Goal: Task Accomplishment & Management: Manage account settings

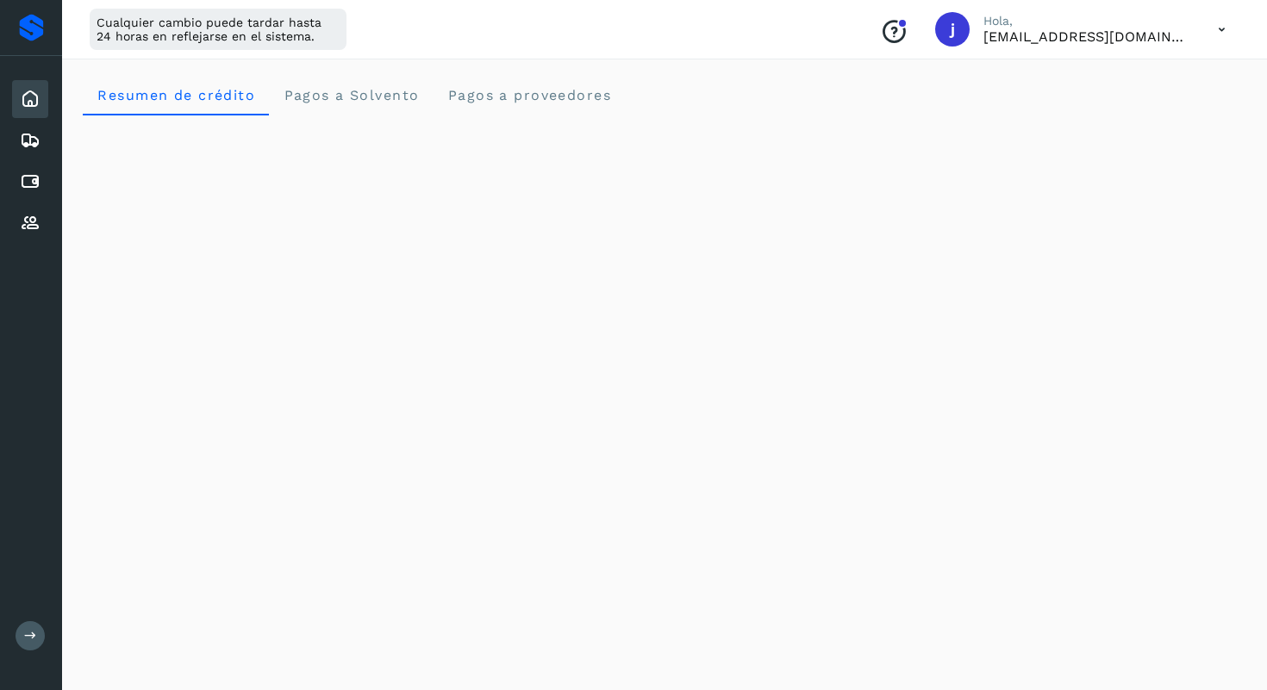
click at [1223, 33] on icon at bounding box center [1221, 29] width 35 height 35
click at [1139, 115] on div "Cerrar sesión" at bounding box center [1135, 111] width 205 height 33
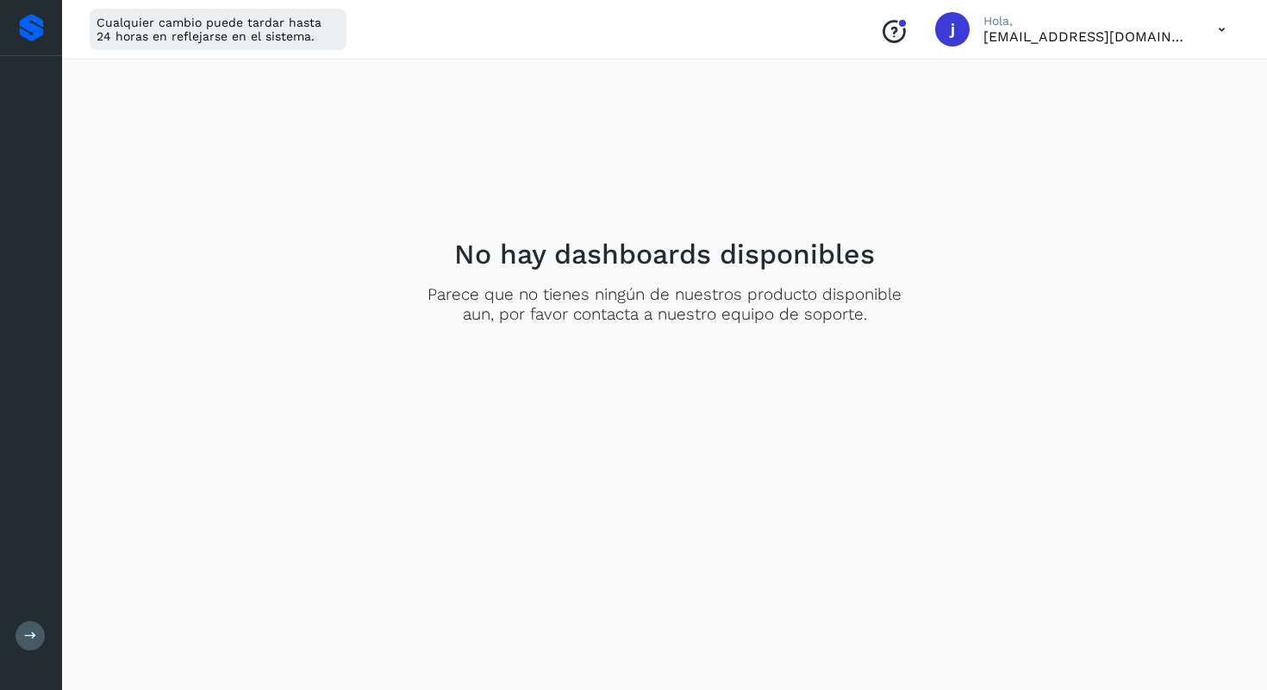
click at [1162, 35] on p "[EMAIL_ADDRESS][DOMAIN_NAME]" at bounding box center [1086, 36] width 207 height 16
click at [1229, 32] on icon at bounding box center [1221, 29] width 35 height 35
click at [1147, 109] on div "Cerrar sesión" at bounding box center [1135, 111] width 205 height 33
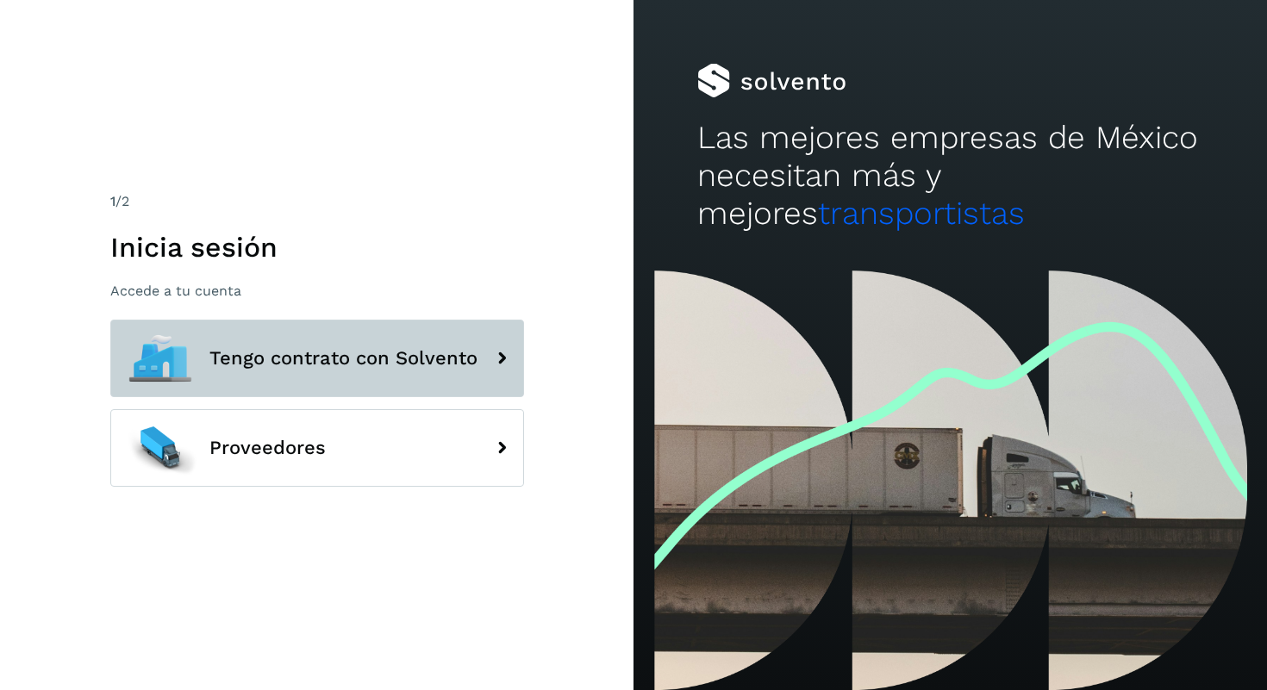
click at [343, 372] on button "Tengo contrato con Solvento" at bounding box center [317, 359] width 414 height 78
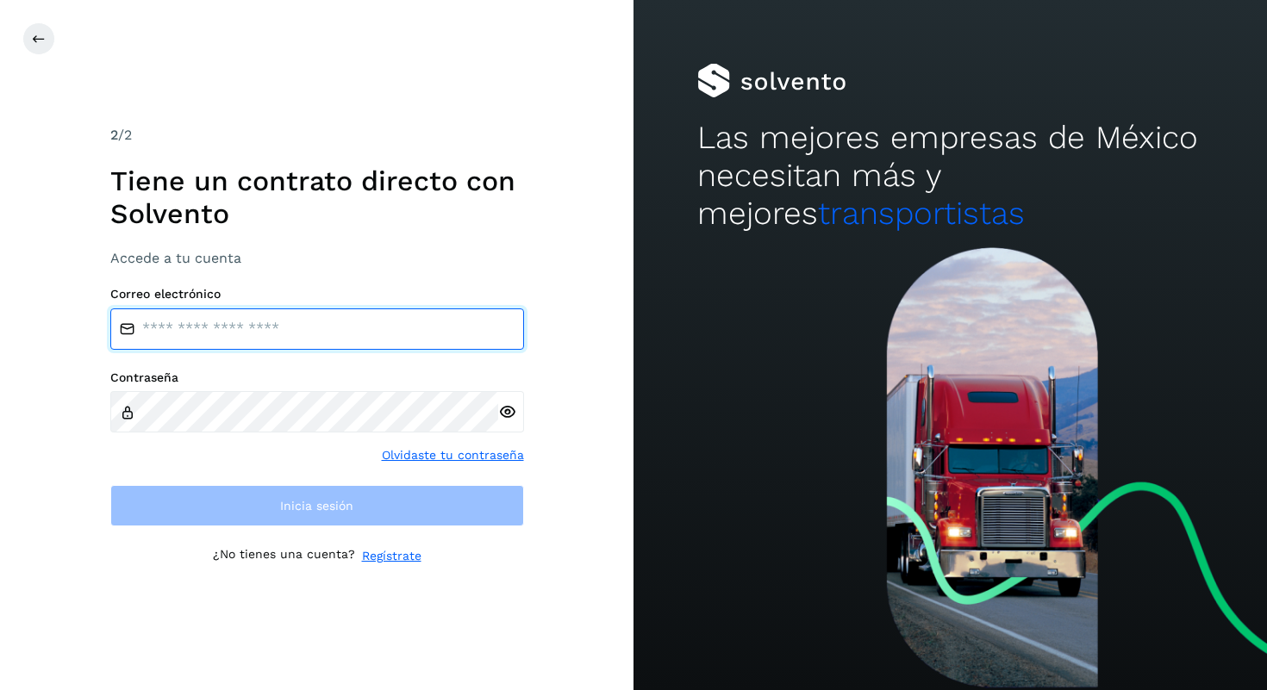
click at [287, 334] on input "email" at bounding box center [317, 329] width 414 height 41
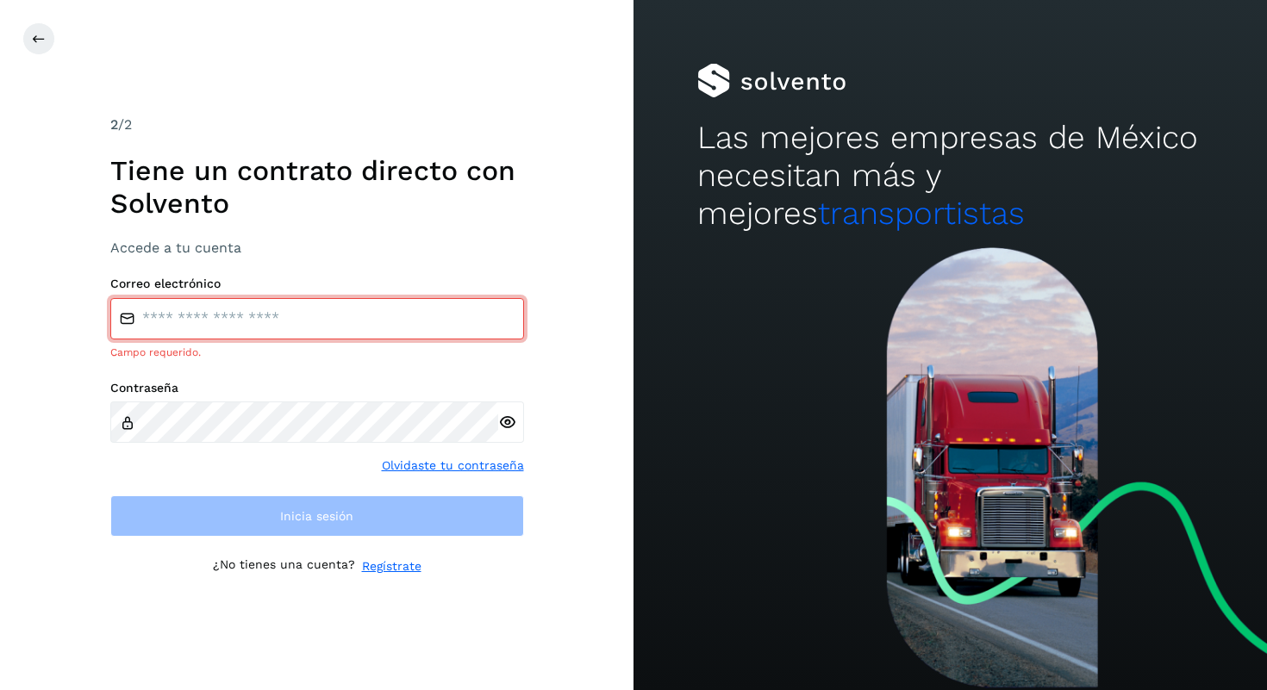
type input "**********"
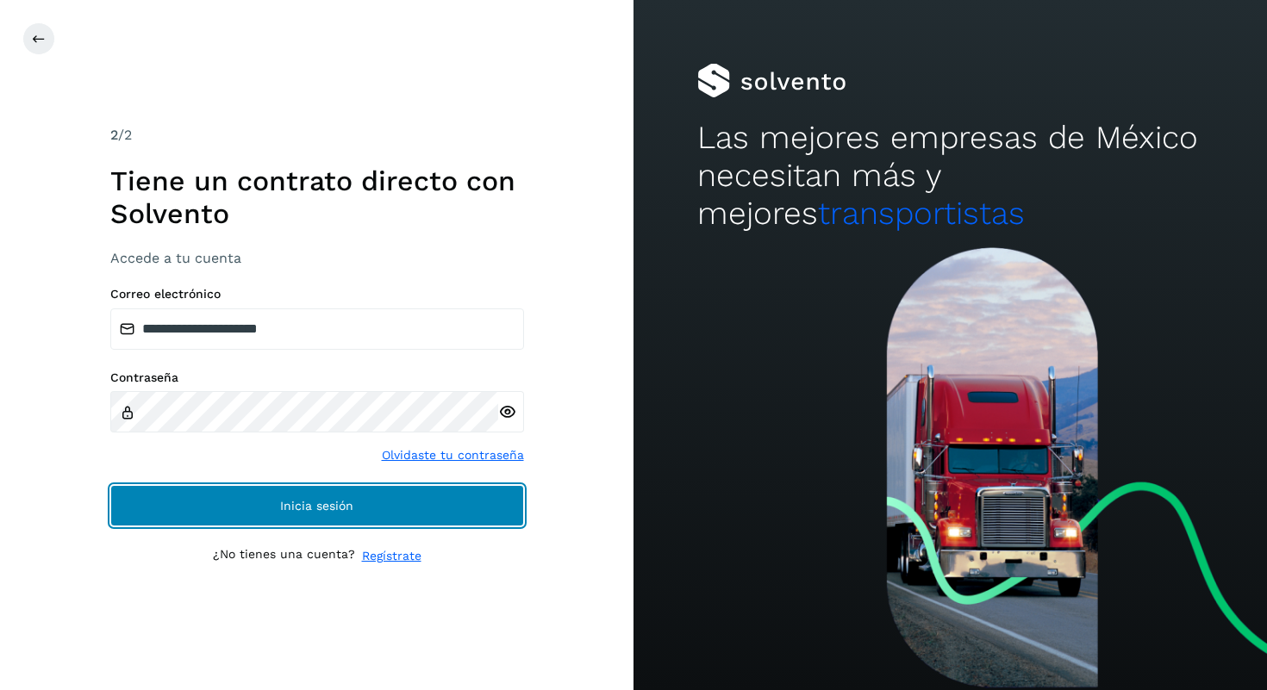
click at [294, 500] on span "Inicia sesión" at bounding box center [316, 506] width 73 height 12
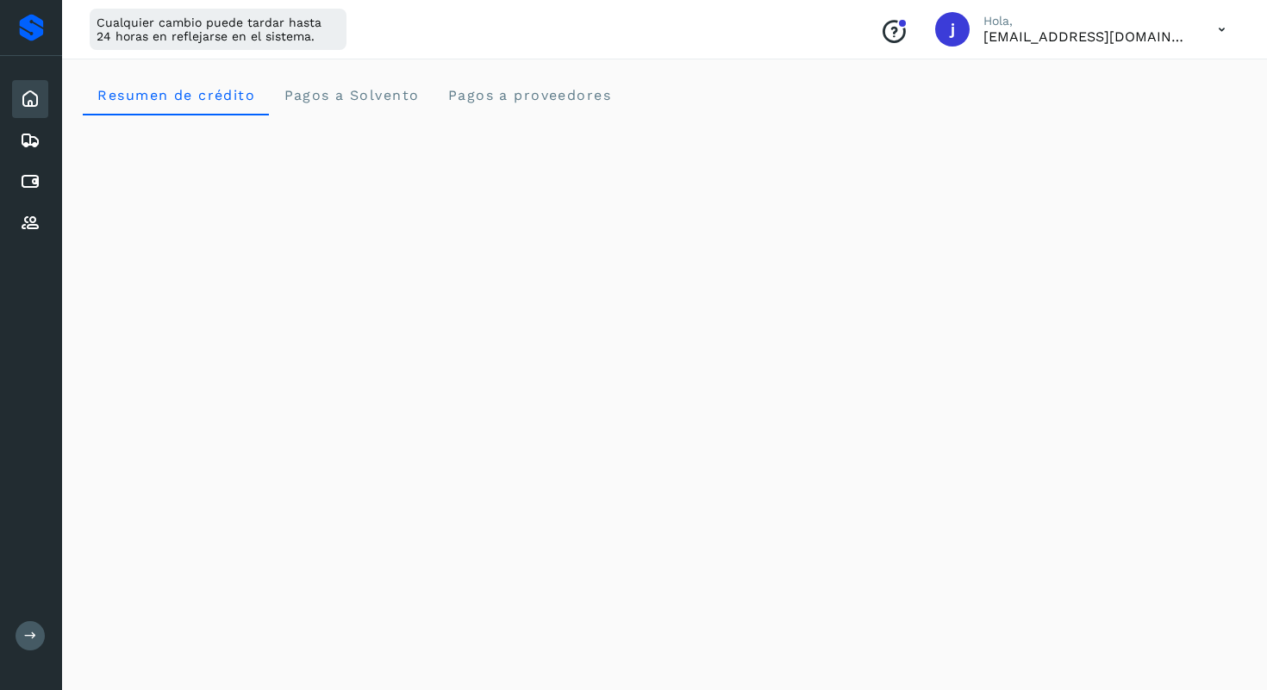
click at [25, 102] on icon at bounding box center [30, 99] width 21 height 21
click at [28, 222] on icon at bounding box center [30, 223] width 21 height 21
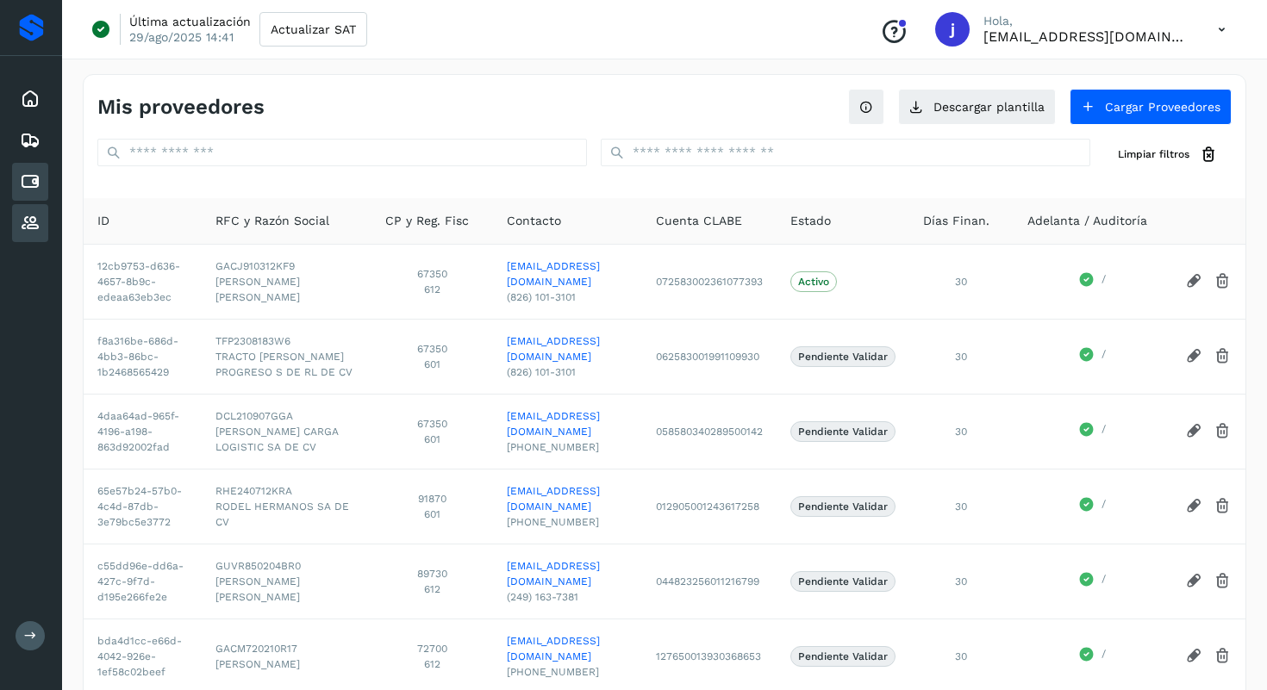
click at [26, 184] on icon at bounding box center [30, 182] width 21 height 21
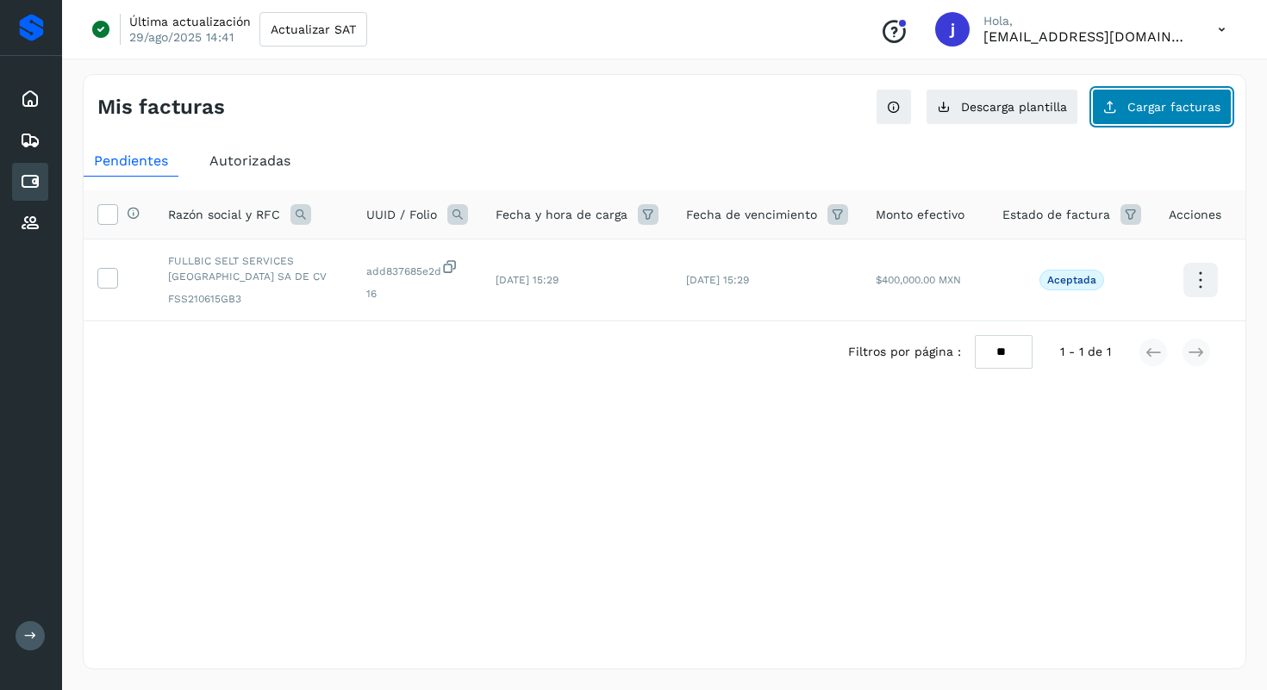
click at [1142, 114] on button "Cargar facturas" at bounding box center [1162, 107] width 140 height 36
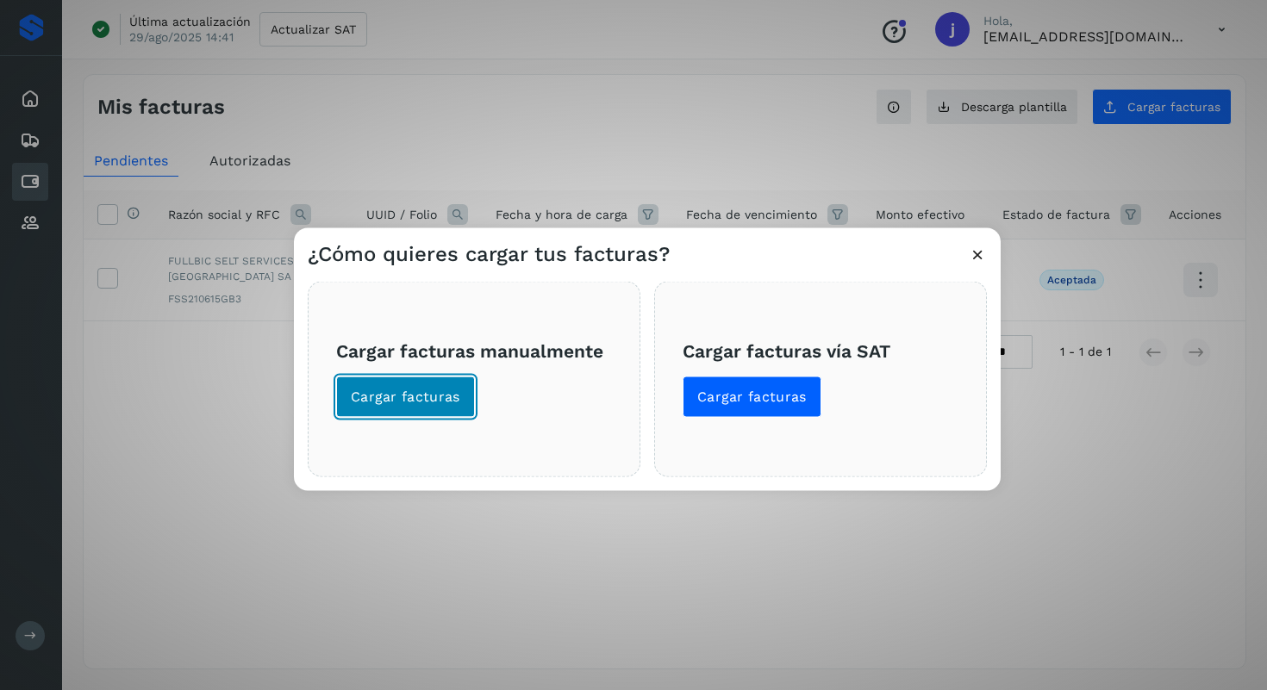
click at [440, 398] on span "Cargar facturas" at bounding box center [405, 396] width 109 height 19
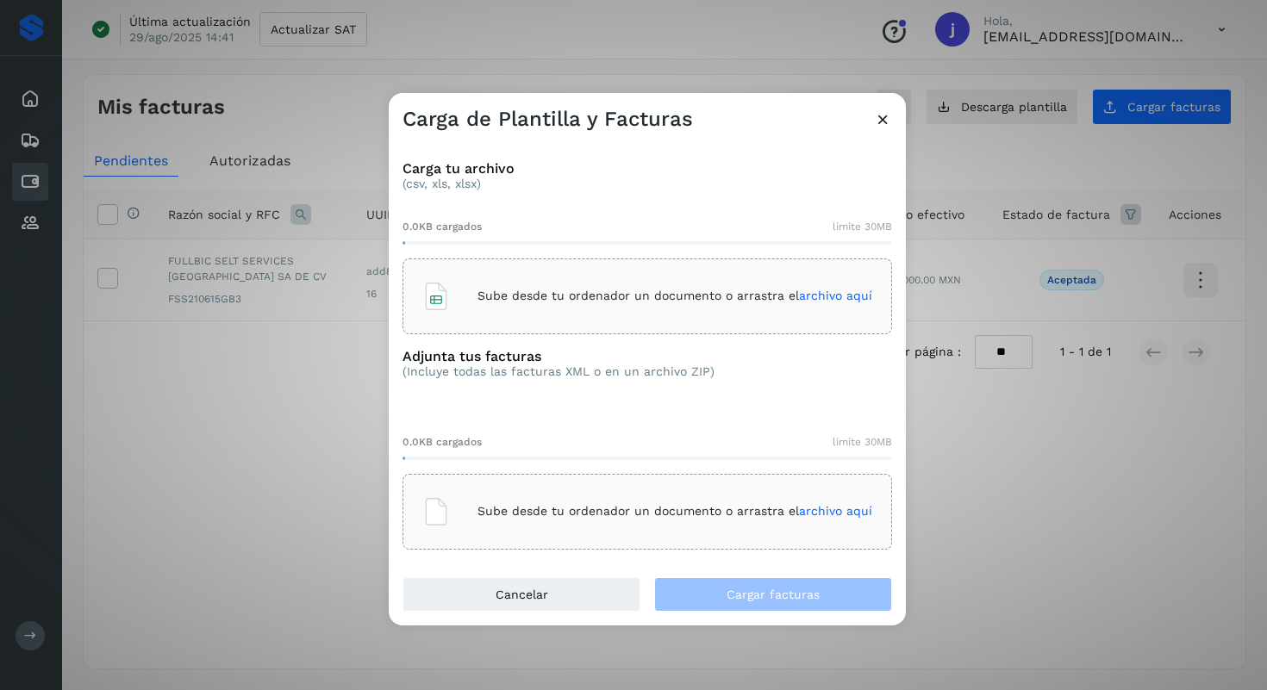
click at [839, 294] on span "archivo aquí" at bounding box center [835, 296] width 73 height 14
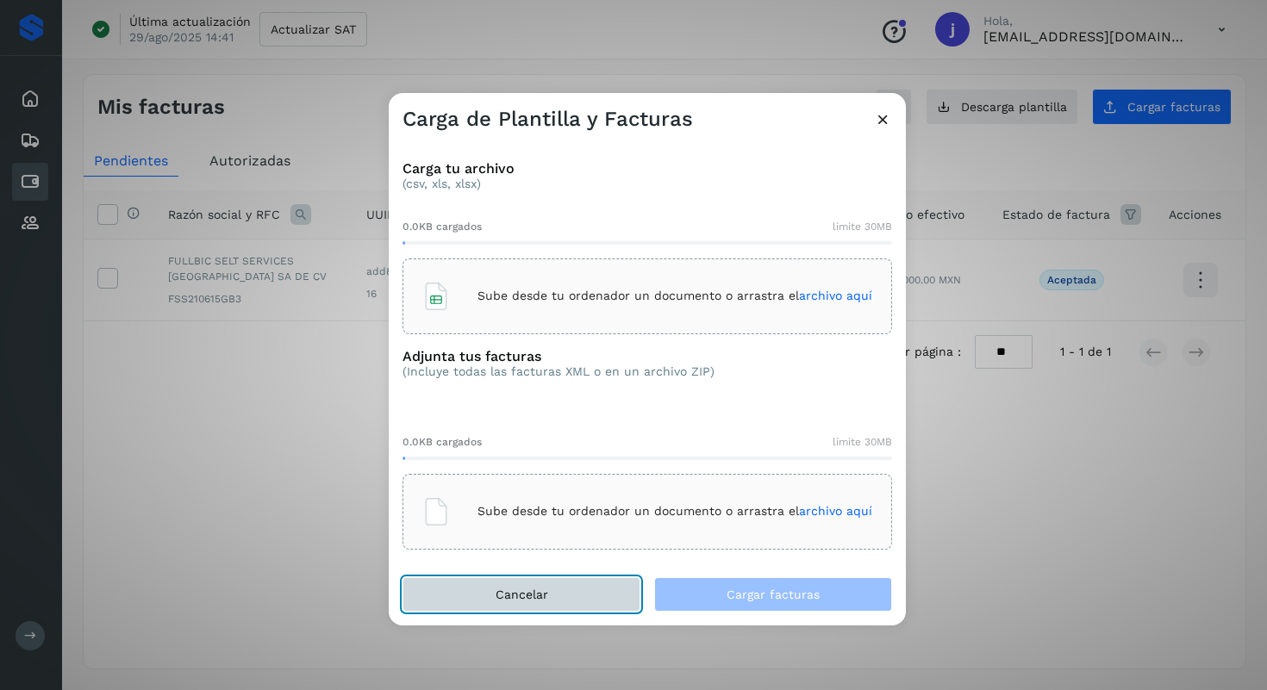
click at [468, 594] on button "Cancelar" at bounding box center [522, 594] width 238 height 34
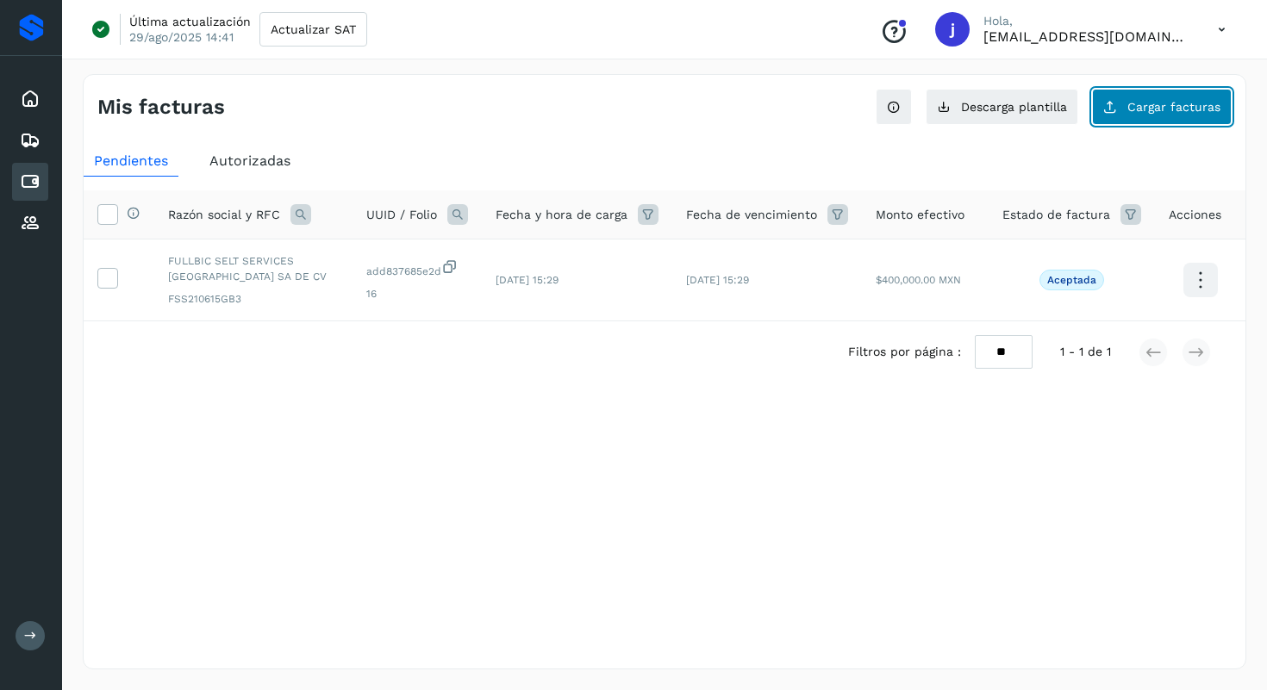
click at [1129, 99] on button "Cargar facturas" at bounding box center [1162, 107] width 140 height 36
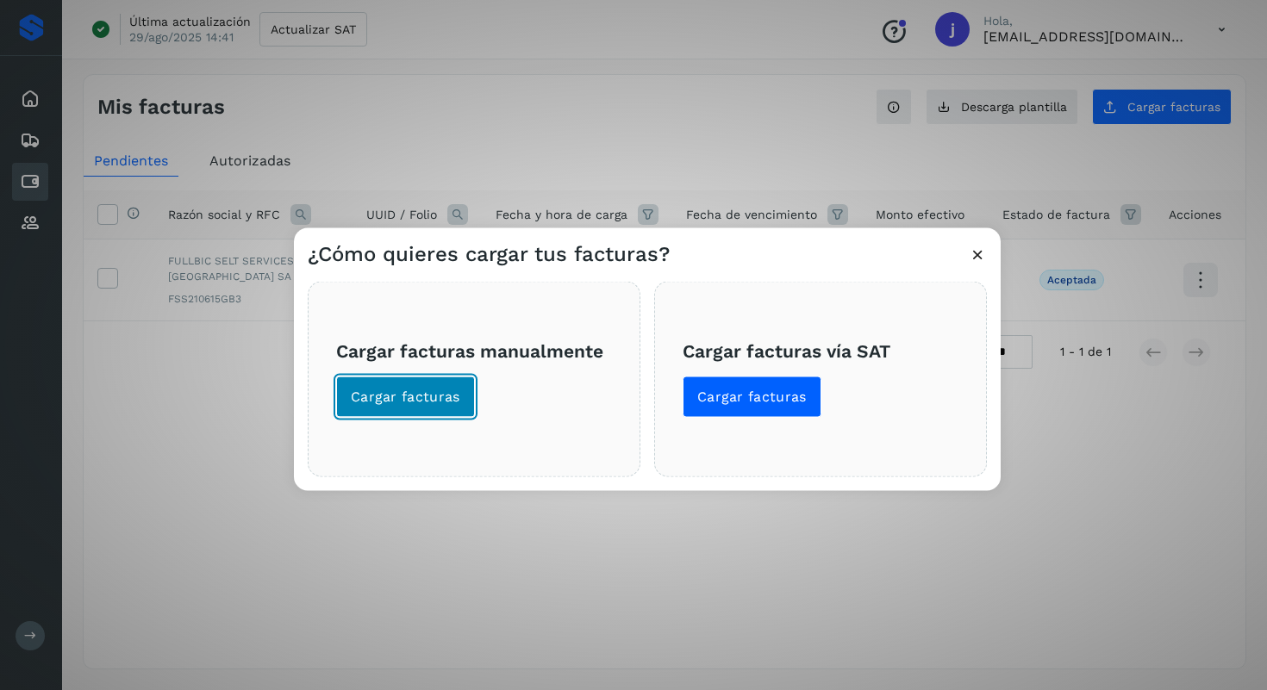
click at [428, 404] on span "Cargar facturas" at bounding box center [405, 396] width 109 height 19
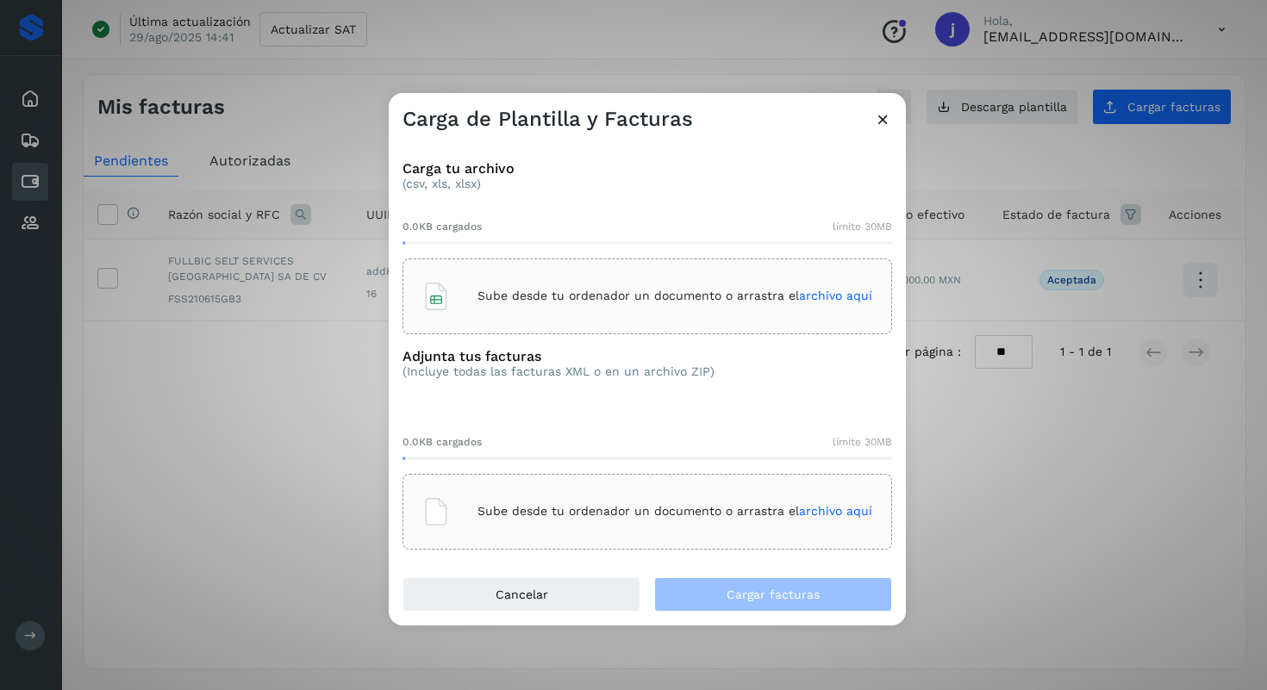
click at [823, 294] on span "archivo aquí" at bounding box center [835, 296] width 73 height 14
click at [833, 509] on span "archivo aquí" at bounding box center [835, 511] width 73 height 14
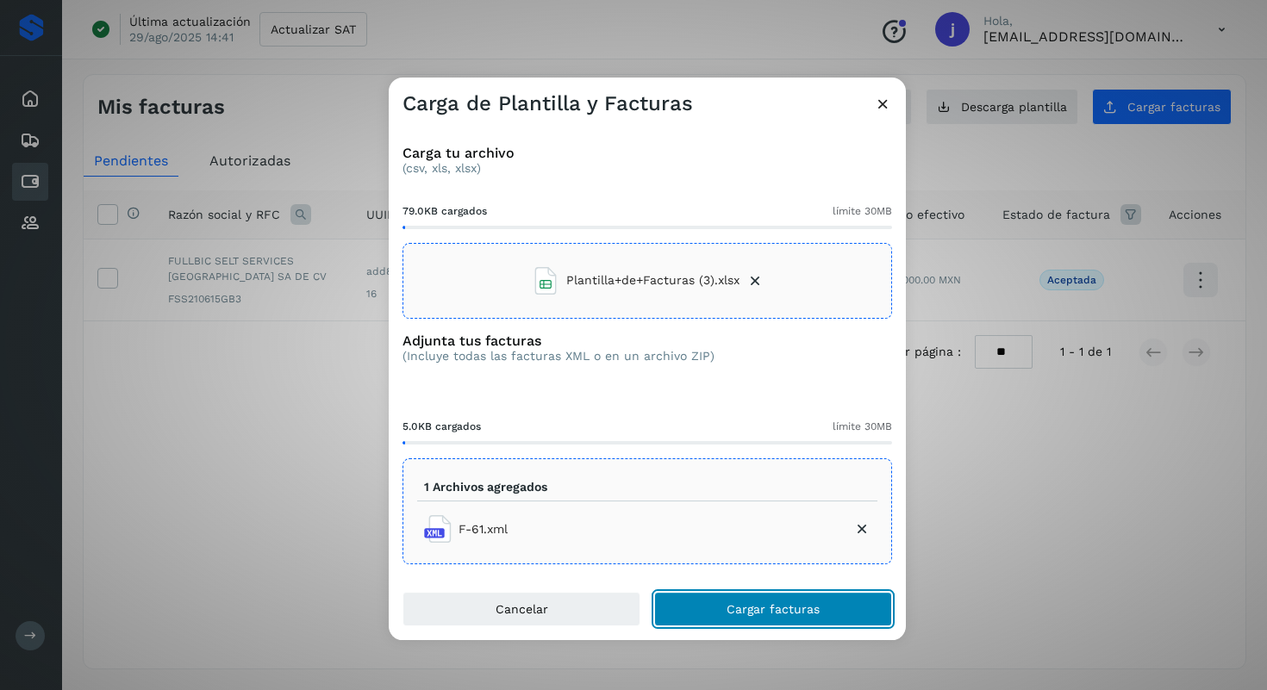
click at [808, 614] on span "Cargar facturas" at bounding box center [773, 609] width 93 height 12
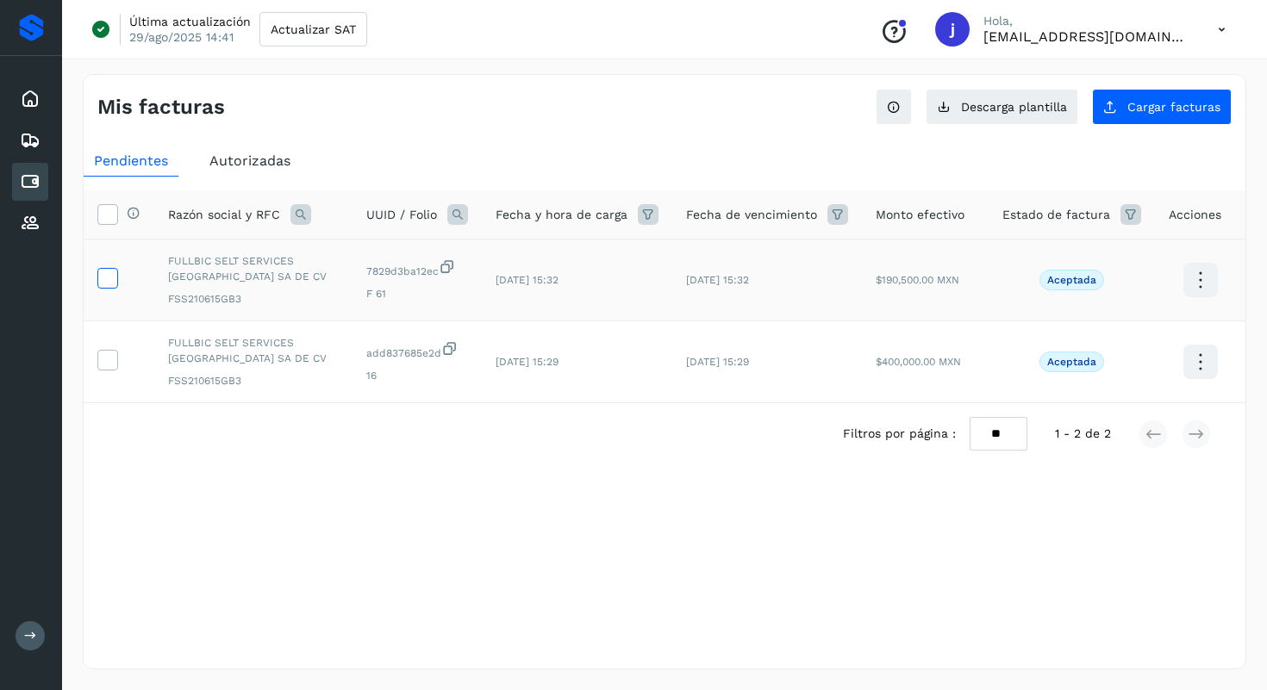
click at [112, 280] on icon at bounding box center [107, 277] width 18 height 18
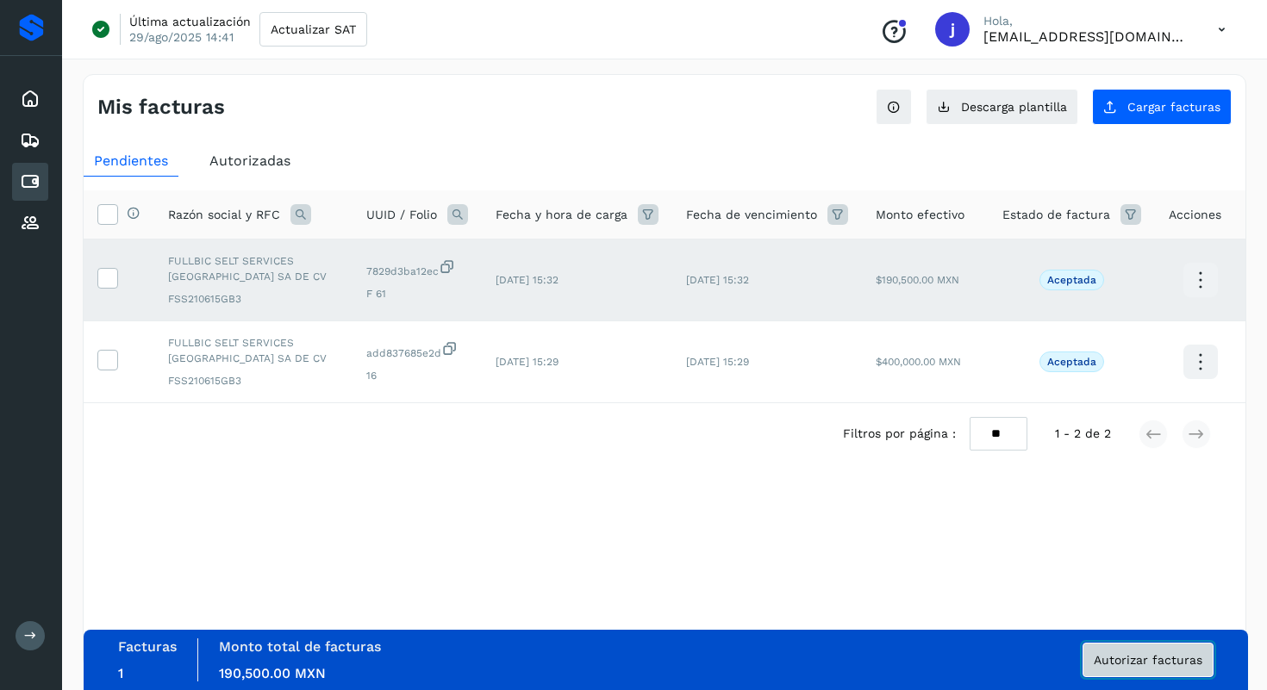
click at [1109, 665] on span "Autorizar facturas" at bounding box center [1148, 660] width 109 height 12
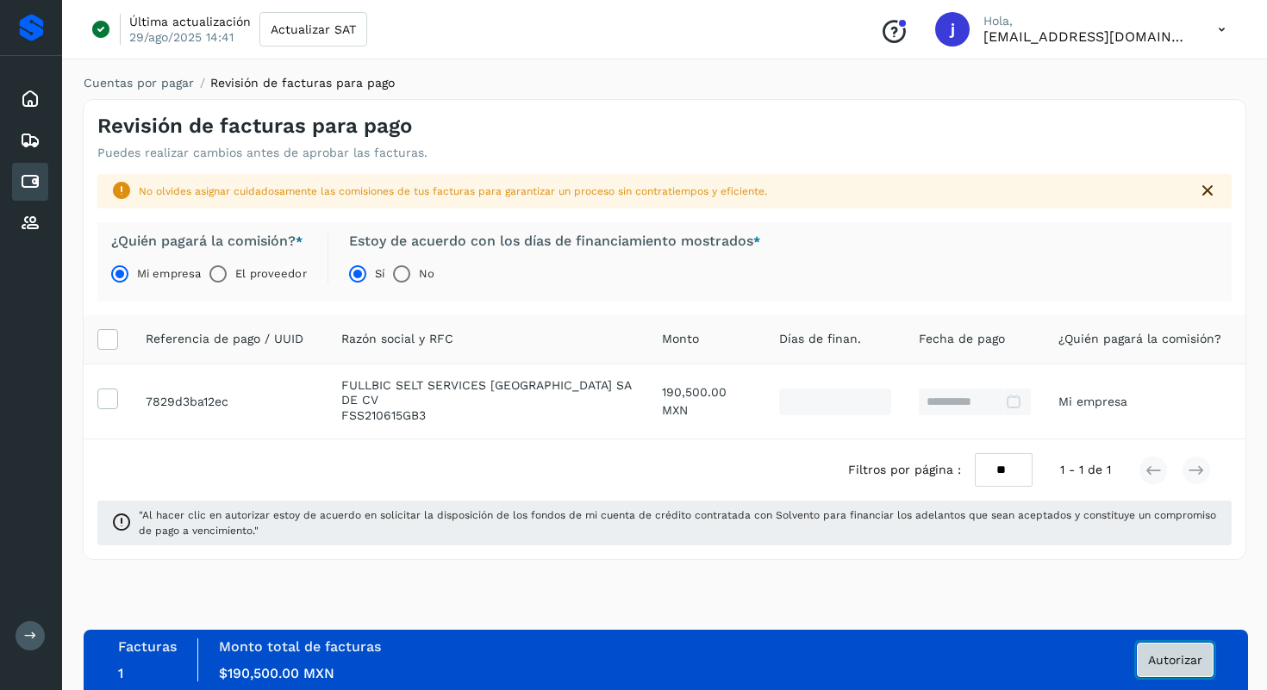
click at [1162, 668] on button "Autorizar" at bounding box center [1175, 660] width 77 height 34
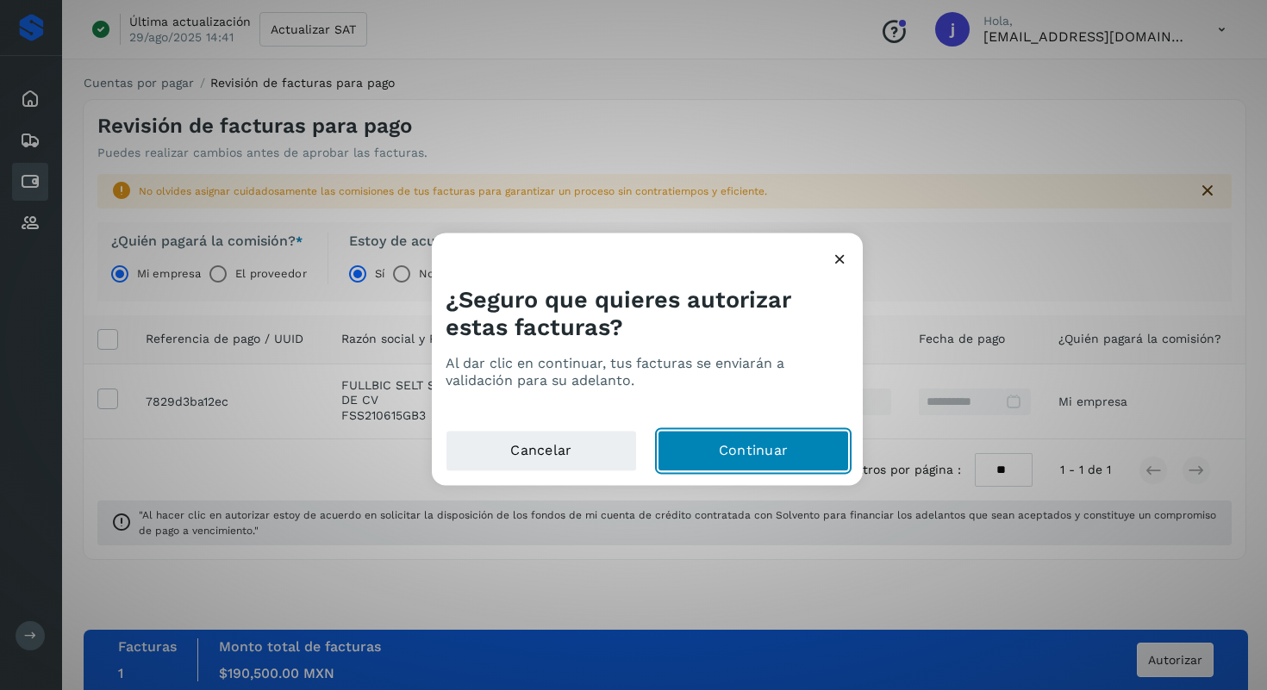
click at [752, 455] on button "Continuar" at bounding box center [753, 450] width 191 height 41
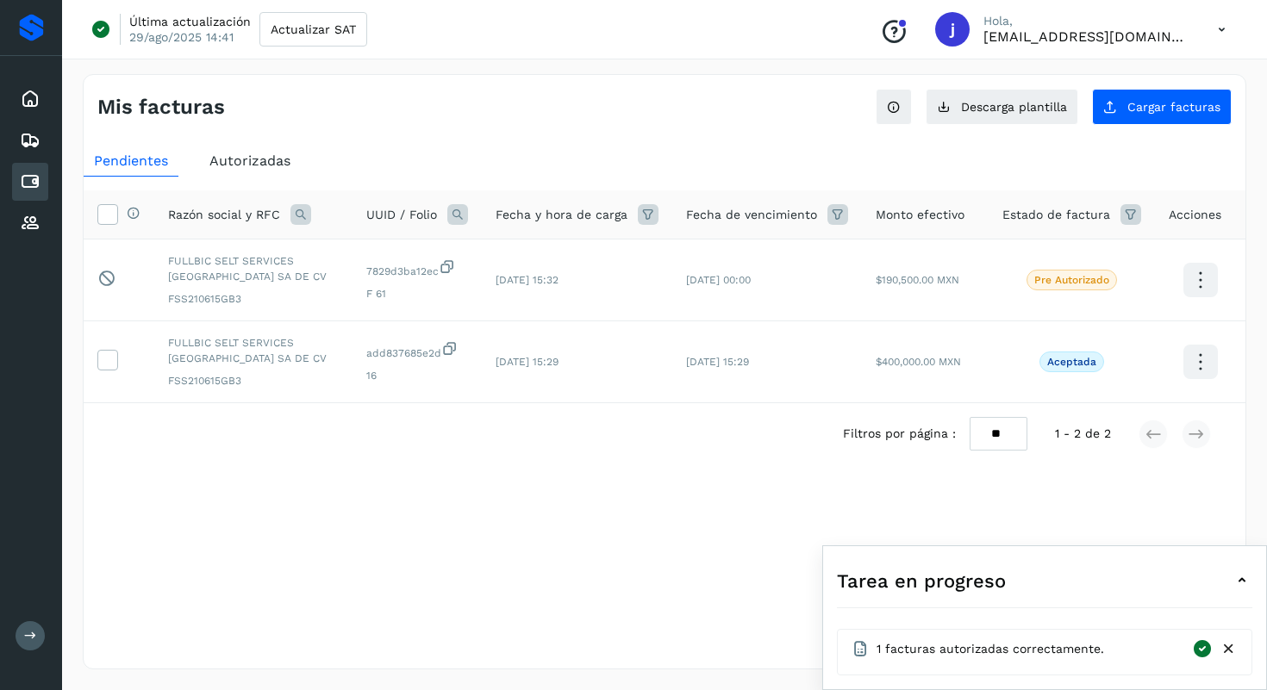
click at [1221, 26] on icon at bounding box center [1221, 29] width 35 height 35
click at [1111, 110] on div "Cerrar sesión" at bounding box center [1135, 111] width 205 height 33
